Goal: Transaction & Acquisition: Purchase product/service

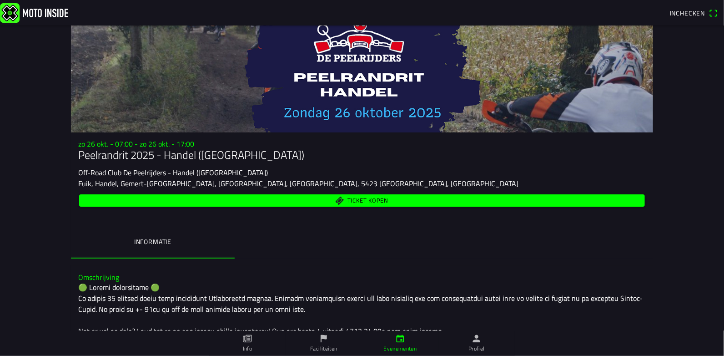
click at [360, 201] on span "Ticket kopen" at bounding box center [368, 200] width 41 height 6
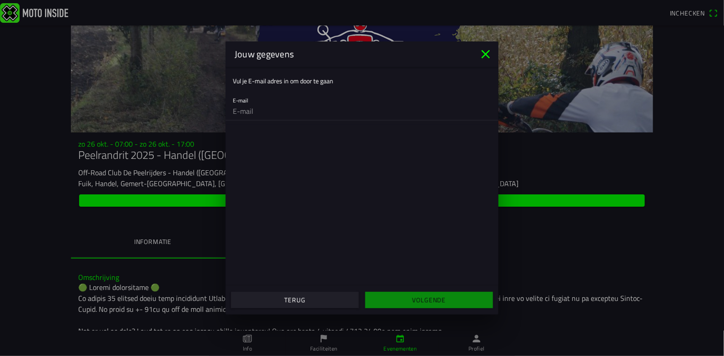
click at [263, 114] on input "email" at bounding box center [362, 111] width 258 height 18
type input "[EMAIL_ADDRESS][DOMAIN_NAME]"
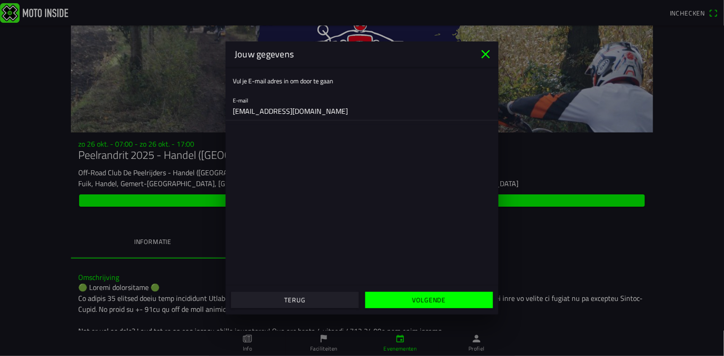
click at [412, 302] on span "Volgende" at bounding box center [429, 300] width 114 height 16
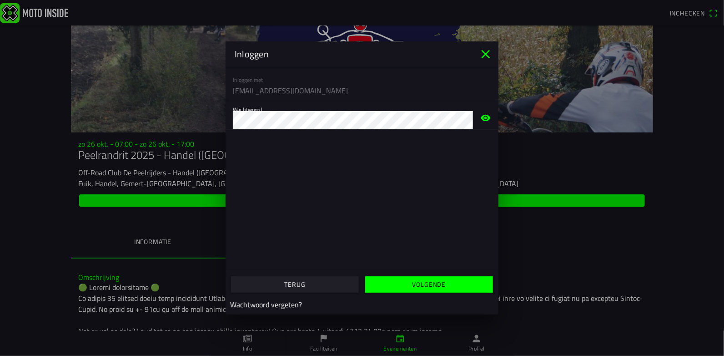
click at [487, 119] on icon "eye" at bounding box center [485, 117] width 11 height 29
click at [0, 0] on slot "Volgende" at bounding box center [0, 0] width 0 height 0
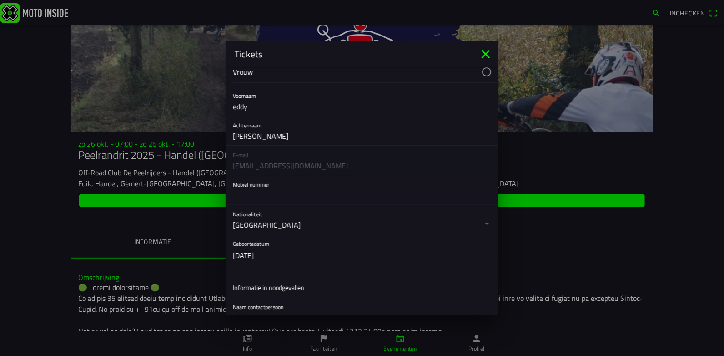
scroll to position [91, 0]
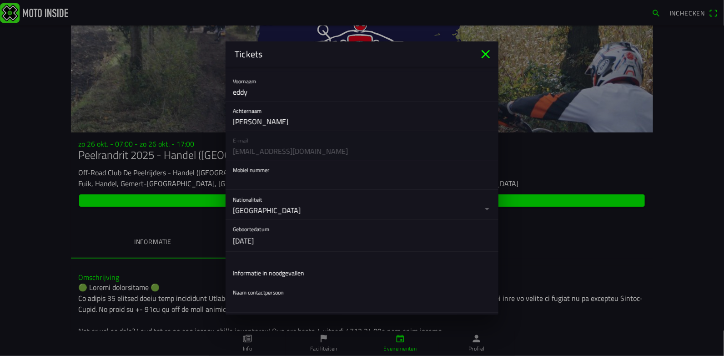
click at [257, 173] on input "text" at bounding box center [362, 180] width 258 height 18
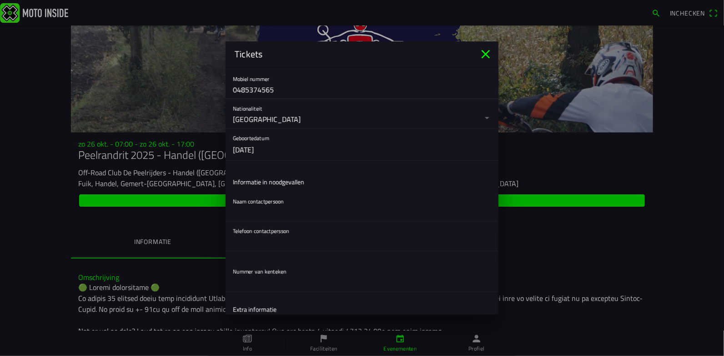
scroll to position [181, 0]
type input "0485374565"
click at [255, 208] on input "text" at bounding box center [362, 212] width 258 height 18
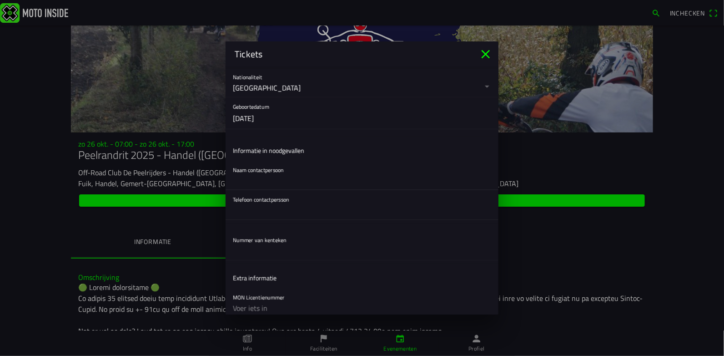
scroll to position [227, 0]
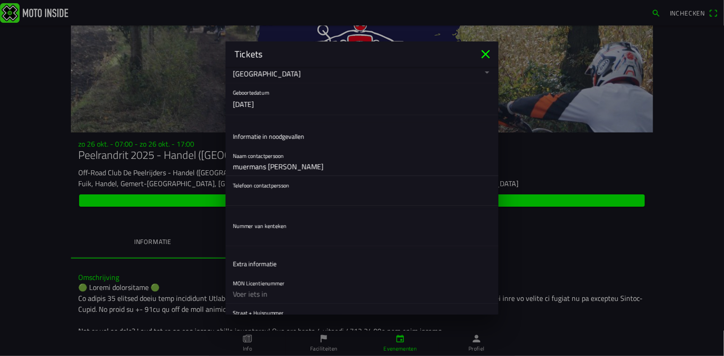
type input "muermans [PERSON_NAME]"
click at [253, 198] on input "text" at bounding box center [362, 196] width 258 height 18
click at [244, 202] on input "text" at bounding box center [362, 196] width 258 height 18
type input "0478763076"
click at [258, 245] on ion-list "Registratieformulier Geslacht Man Vrouw Voornaam eddy Achternaam [PERSON_NAME] …" at bounding box center [362, 45] width 273 height 410
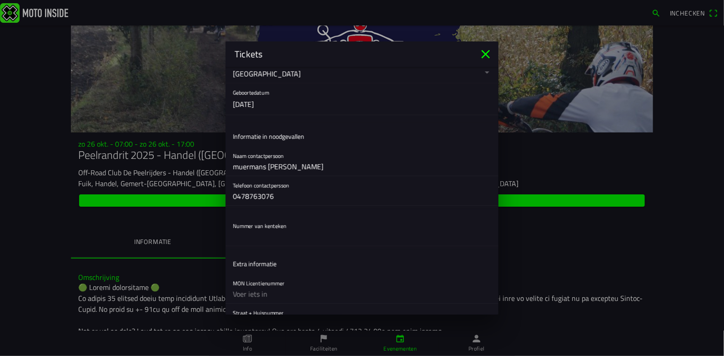
click at [257, 242] on input "text" at bounding box center [362, 236] width 258 height 18
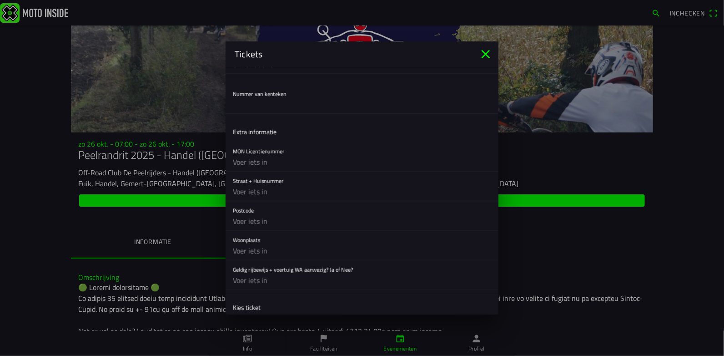
scroll to position [312, 0]
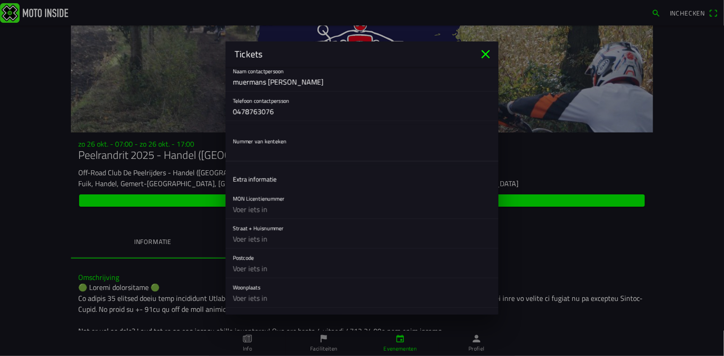
click at [255, 151] on input "text" at bounding box center [362, 152] width 258 height 18
